Goal: Task Accomplishment & Management: Manage account settings

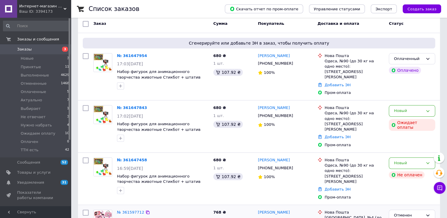
scroll to position [30, 0]
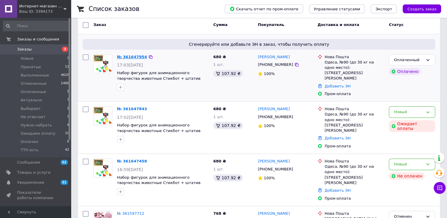
click at [128, 58] on link "№ 361647954" at bounding box center [132, 57] width 30 height 4
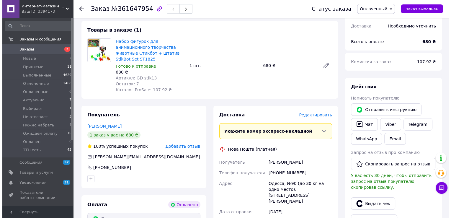
scroll to position [59, 0]
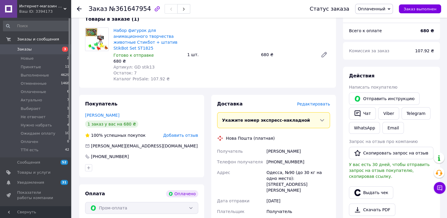
click at [323, 102] on span "Редактировать" at bounding box center [313, 104] width 33 height 5
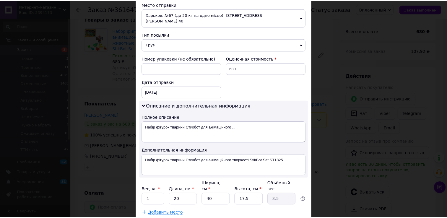
scroll to position [236, 0]
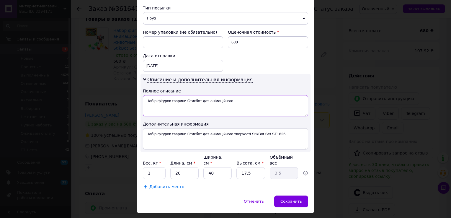
click at [251, 98] on textarea "Набір фігурок тварини Стикбот для анімаційного ..." at bounding box center [225, 105] width 165 height 21
type textarea "Набор стикбот животные"
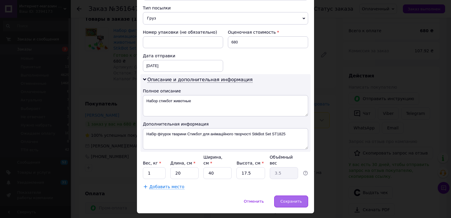
click at [286, 199] on span "Сохранить" at bounding box center [292, 201] width 22 height 4
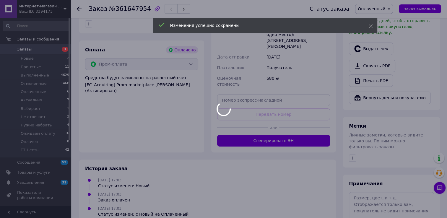
scroll to position [207, 0]
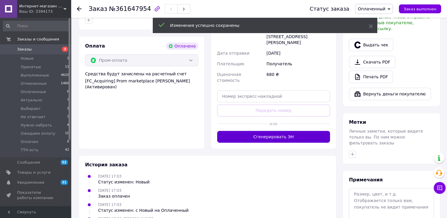
click at [272, 131] on button "Сгенерировать ЭН" at bounding box center [273, 137] width 113 height 12
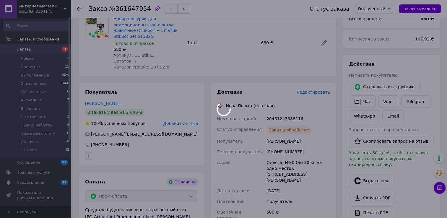
scroll to position [30, 0]
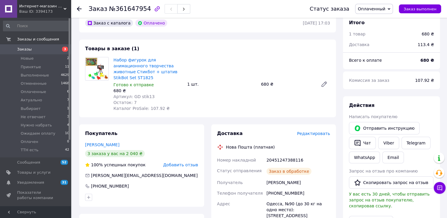
click at [390, 9] on icon at bounding box center [389, 9] width 3 height 2
click at [379, 67] on li "ТТН есть" at bounding box center [375, 67] width 40 height 9
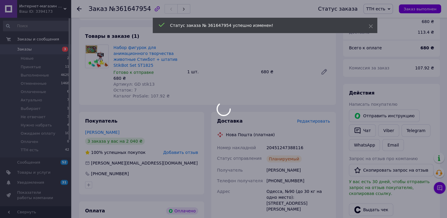
scroll to position [59, 0]
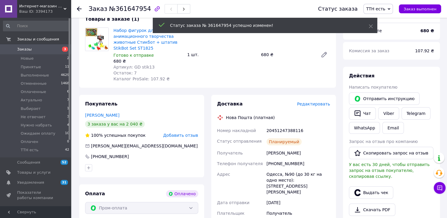
click at [26, 49] on span "Заказы" at bounding box center [24, 49] width 14 height 5
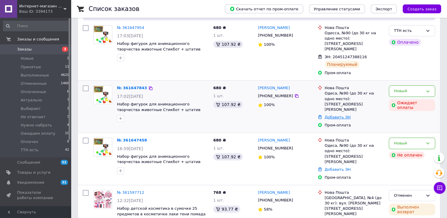
scroll to position [59, 0]
click at [429, 89] on icon at bounding box center [427, 91] width 5 height 5
click at [412, 119] on li "Отменен" at bounding box center [412, 124] width 46 height 11
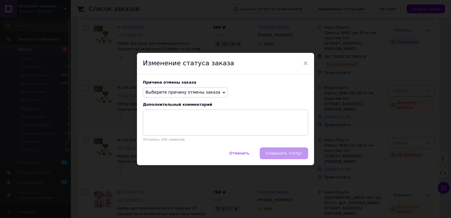
click at [190, 92] on span "Выберите причину отмены заказа" at bounding box center [183, 92] width 75 height 5
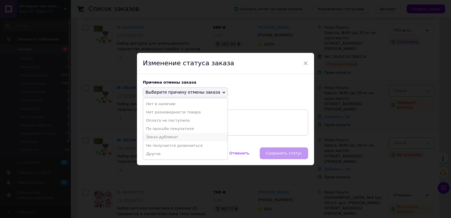
click at [177, 137] on li "Заказ-дубликат" at bounding box center [185, 137] width 85 height 8
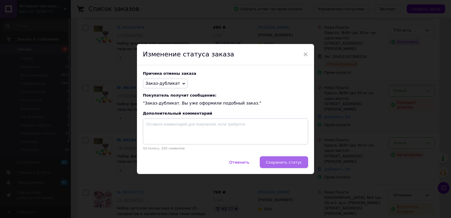
click at [275, 162] on span "Сохранить статус" at bounding box center [284, 162] width 36 height 4
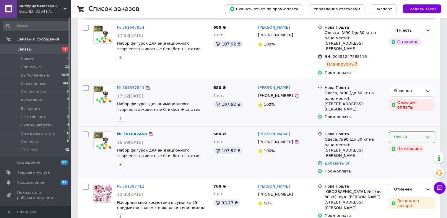
click at [429, 135] on icon at bounding box center [427, 137] width 5 height 5
click at [410, 166] on li "Отменен" at bounding box center [412, 171] width 46 height 11
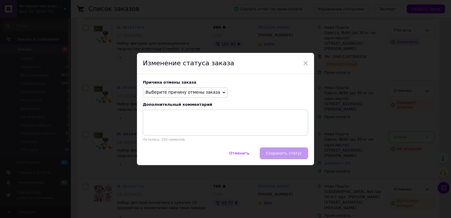
click at [197, 91] on span "Выберите причину отмены заказа" at bounding box center [183, 92] width 75 height 5
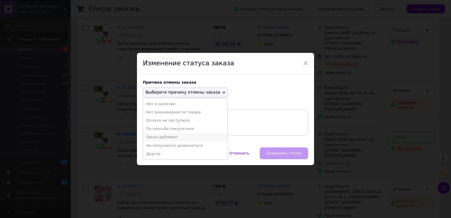
click at [183, 136] on li "Заказ-дубликат" at bounding box center [185, 137] width 85 height 8
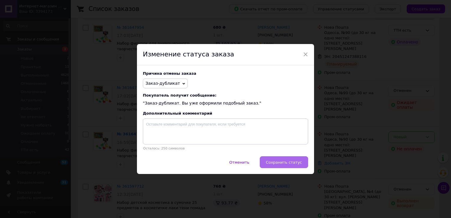
click at [286, 159] on button "Сохранить статус" at bounding box center [284, 162] width 48 height 12
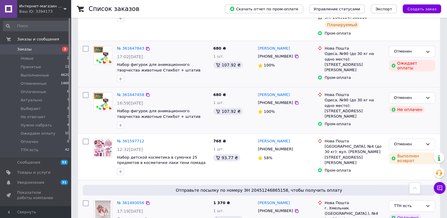
scroll to position [0, 0]
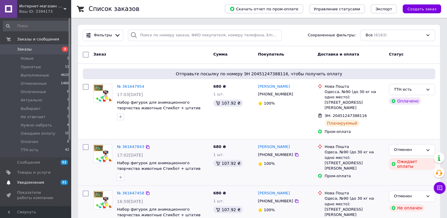
click at [39, 185] on span "Уведомления" at bounding box center [30, 182] width 27 height 5
